Goal: Task Accomplishment & Management: Manage account settings

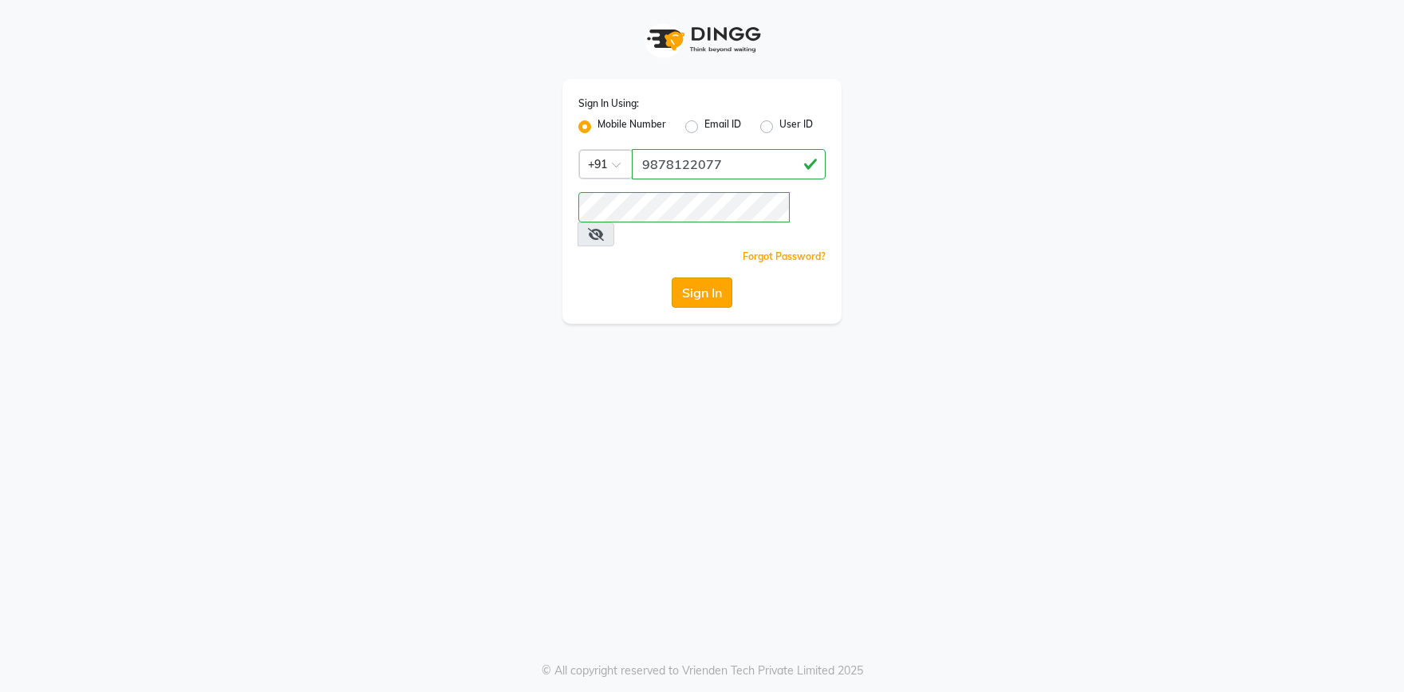
type input "9878122077"
click at [696, 278] on button "Sign In" at bounding box center [702, 293] width 61 height 30
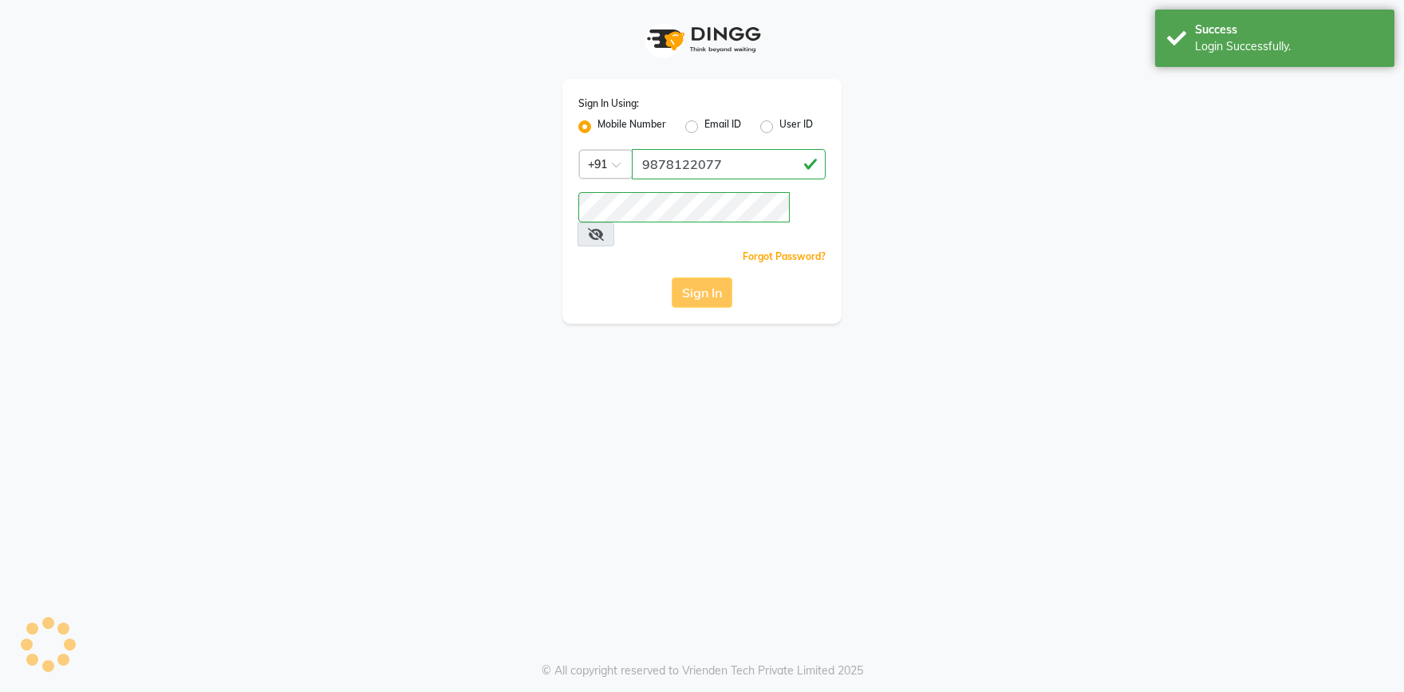
click at [711, 278] on div "Sign In" at bounding box center [701, 293] width 247 height 30
click at [707, 278] on button "Sign In" at bounding box center [702, 293] width 61 height 30
click at [707, 278] on div "Sign In" at bounding box center [701, 293] width 247 height 30
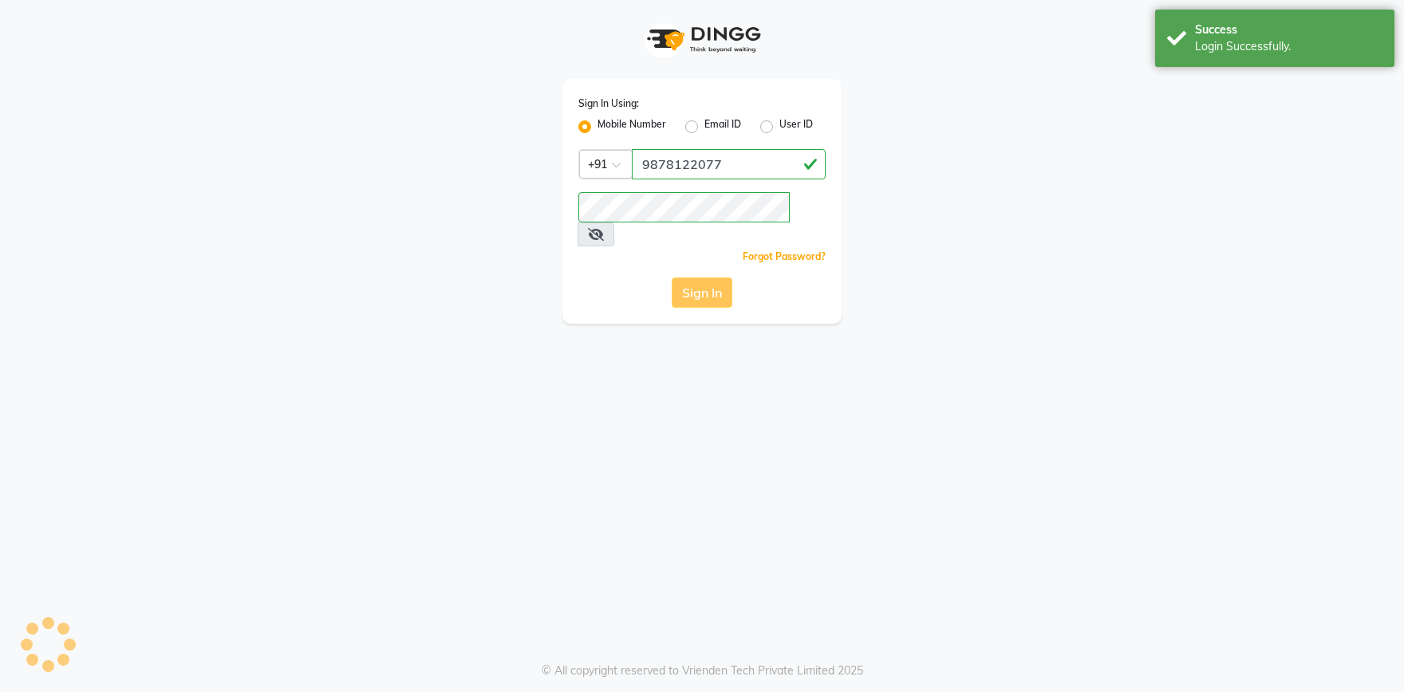
click at [707, 278] on div "Sign In" at bounding box center [701, 293] width 247 height 30
